Goal: Transaction & Acquisition: Download file/media

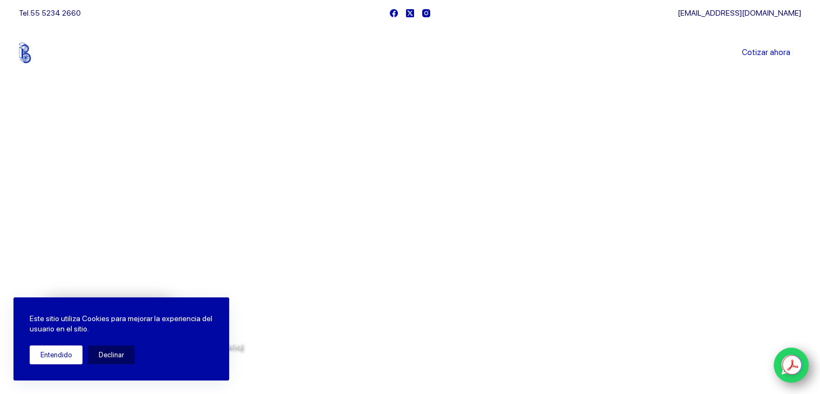
click at [55, 354] on button "Entendido" at bounding box center [56, 354] width 53 height 19
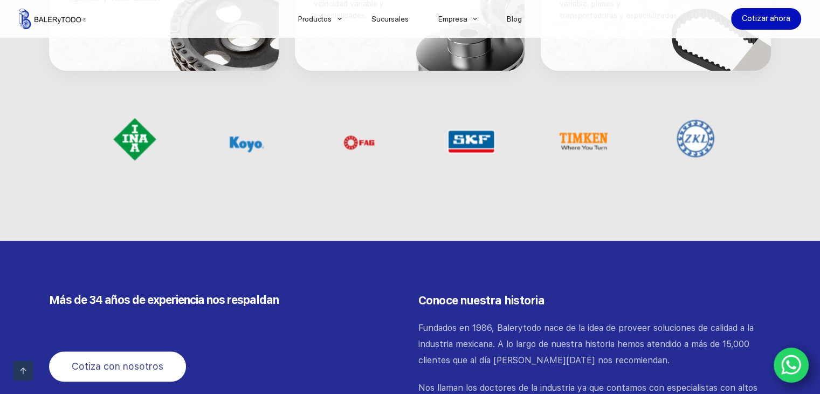
scroll to position [875, 0]
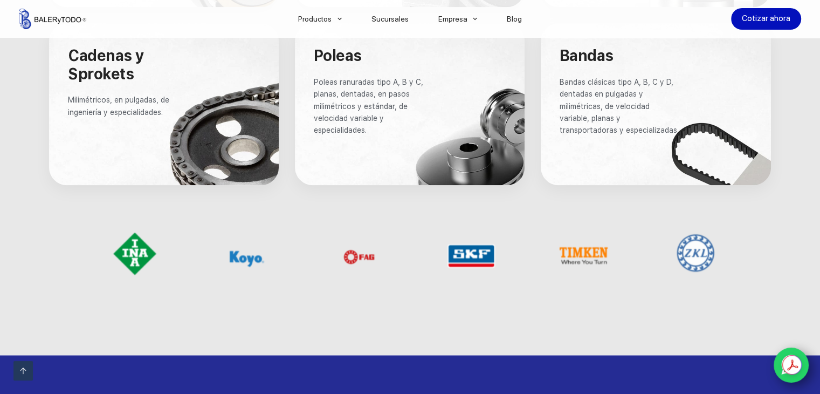
click at [131, 257] on picture at bounding box center [134, 253] width 57 height 43
click at [236, 255] on picture at bounding box center [247, 258] width 52 height 52
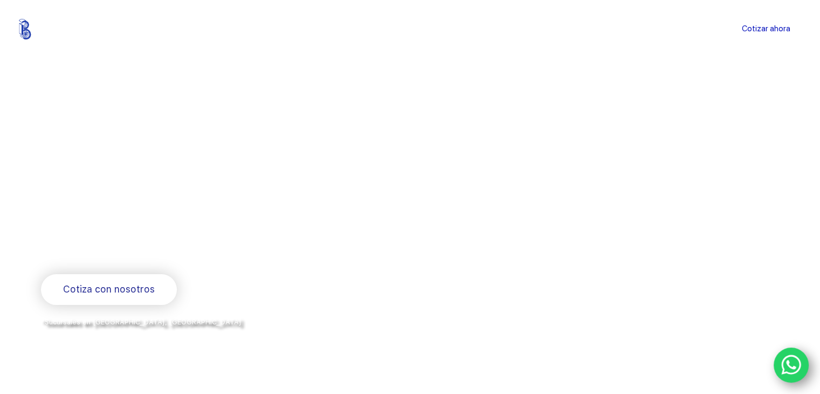
scroll to position [0, 0]
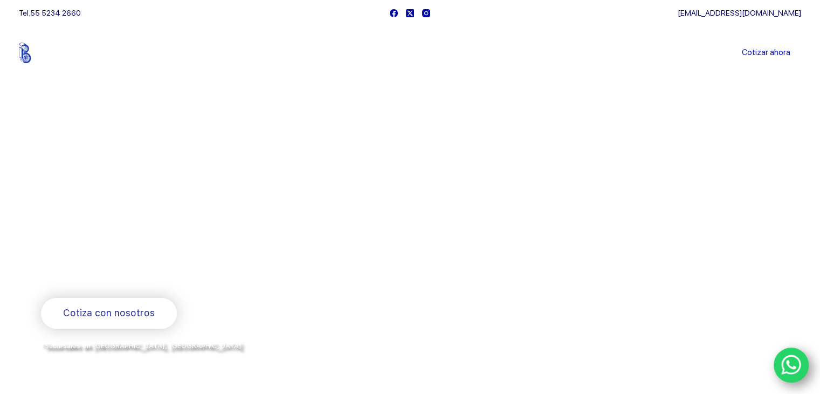
click at [394, 53] on link "Sucursales" at bounding box center [390, 53] width 67 height 0
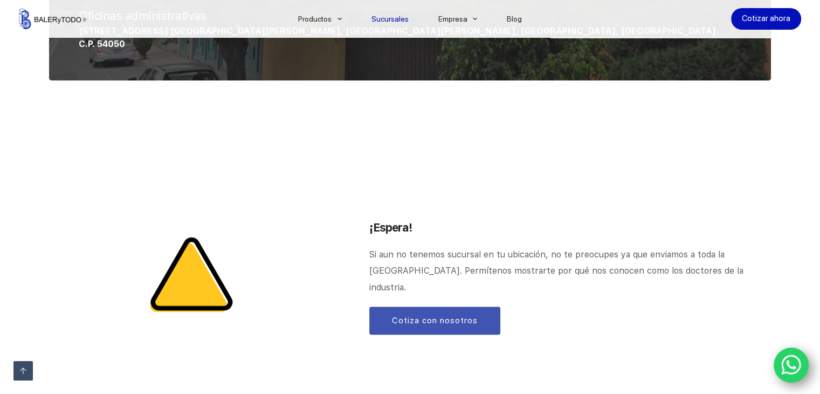
scroll to position [1182, 0]
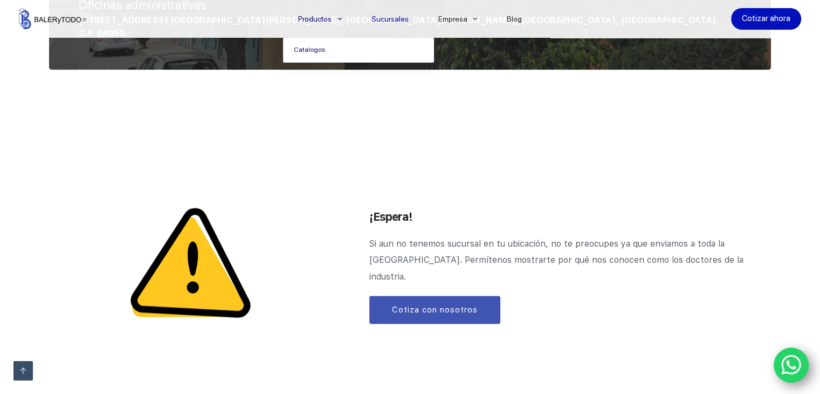
click at [317, 50] on link "Catalogos" at bounding box center [358, 50] width 151 height 25
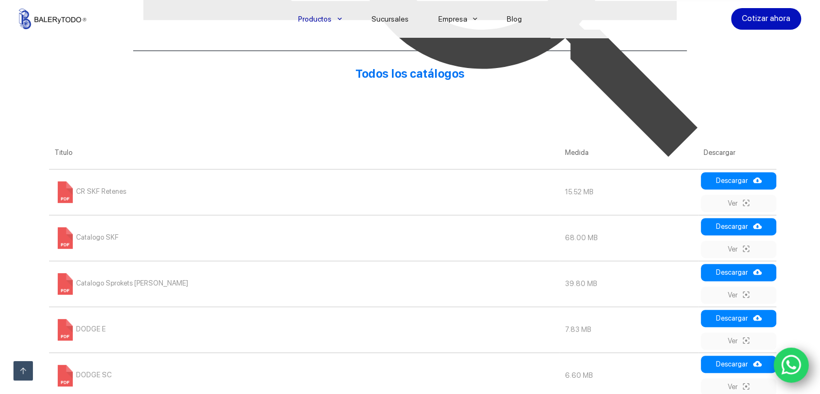
scroll to position [485, 0]
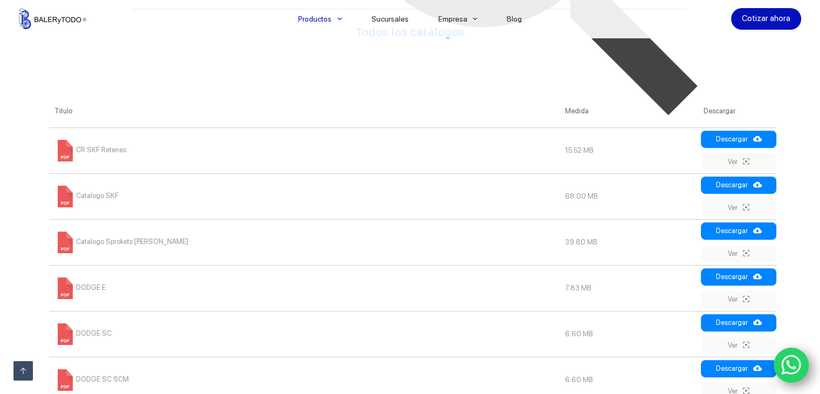
click at [95, 149] on span "CR SKF Retenes" at bounding box center [90, 150] width 72 height 8
click at [101, 195] on span "Catalogo SKF" at bounding box center [86, 195] width 64 height 8
click at [90, 288] on span "DODGE E" at bounding box center [79, 287] width 51 height 8
